Goal: Task Accomplishment & Management: Manage account settings

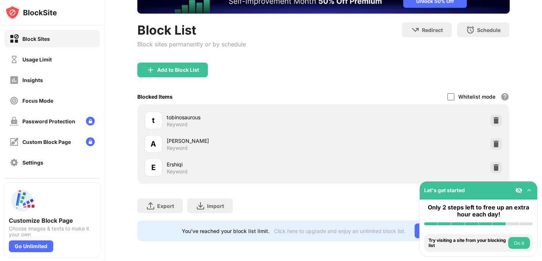
scroll to position [54, 0]
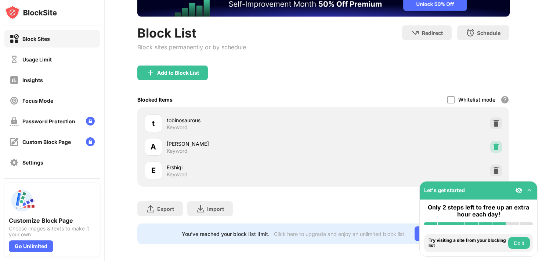
click at [500, 144] on div at bounding box center [497, 147] width 12 height 12
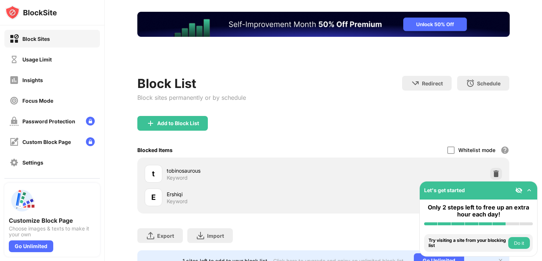
scroll to position [0, 0]
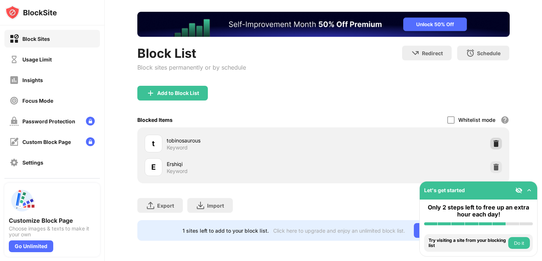
click at [499, 142] on img at bounding box center [496, 143] width 7 height 7
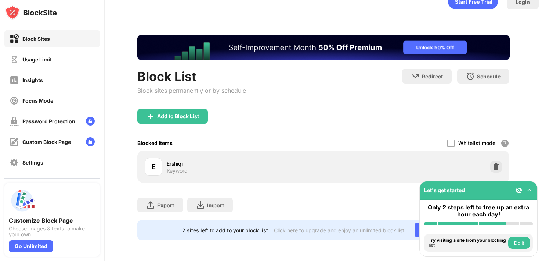
scroll to position [11, 0]
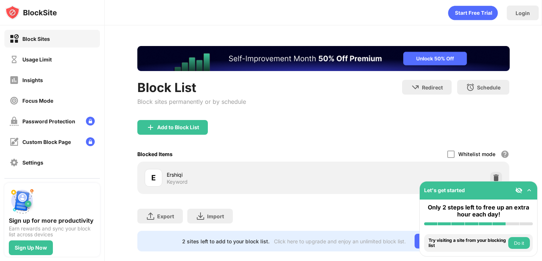
click at [153, 125] on img at bounding box center [150, 127] width 9 height 9
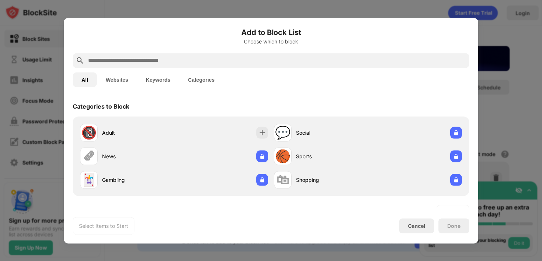
click at [226, 61] on input "text" at bounding box center [276, 60] width 379 height 9
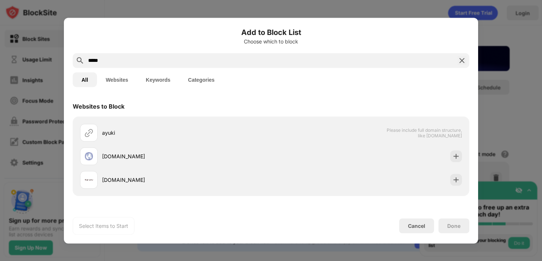
scroll to position [49, 0]
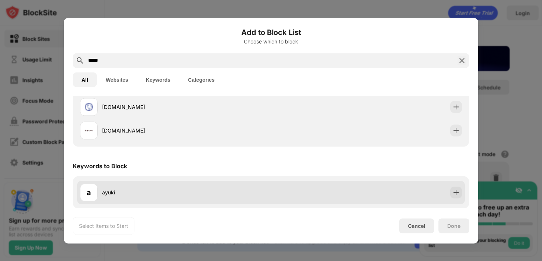
type input "*****"
click at [460, 198] on div "a ayuki" at bounding box center [271, 192] width 388 height 24
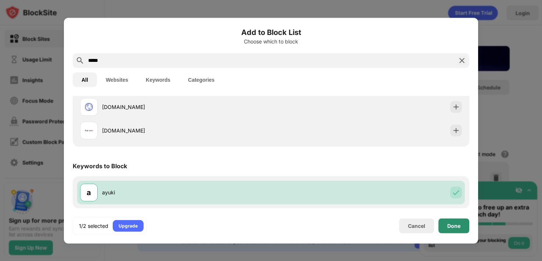
click at [451, 224] on div "Done" at bounding box center [454, 225] width 13 height 6
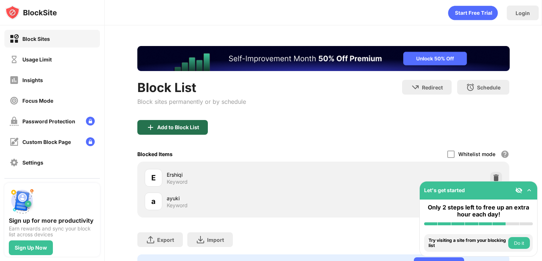
click at [191, 121] on div "Add to Block List" at bounding box center [172, 127] width 71 height 15
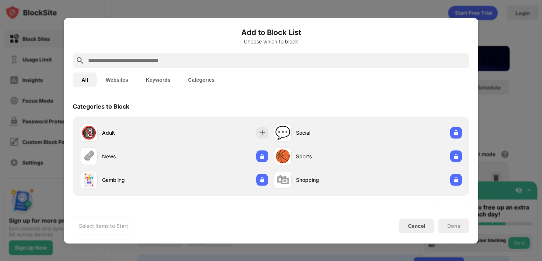
click at [201, 57] on input "text" at bounding box center [276, 60] width 379 height 9
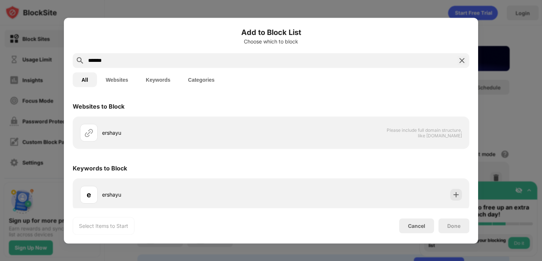
scroll to position [2, 0]
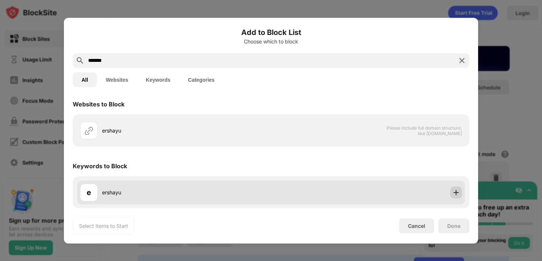
type input "*******"
click at [455, 195] on img at bounding box center [456, 191] width 7 height 7
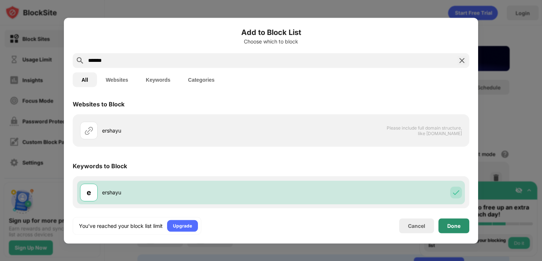
click at [457, 230] on div "Done" at bounding box center [454, 225] width 31 height 15
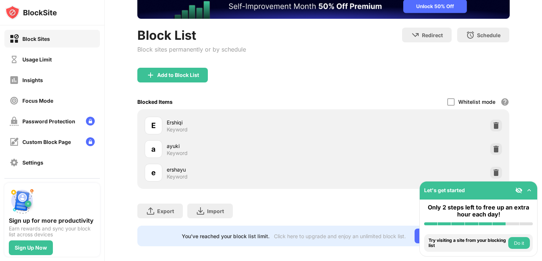
scroll to position [57, 0]
